Goal: Task Accomplishment & Management: Use online tool/utility

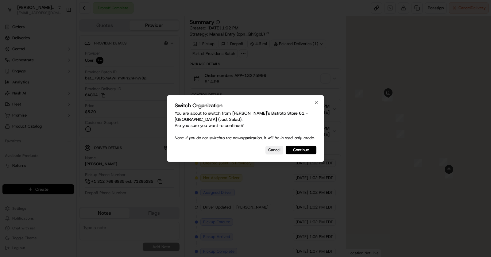
click at [302, 159] on div "Switch Organization You are about to switch from [PERSON_NAME]'s Bistro to Stor…" at bounding box center [245, 128] width 157 height 67
click at [302, 153] on button "Continue" at bounding box center [301, 150] width 31 height 9
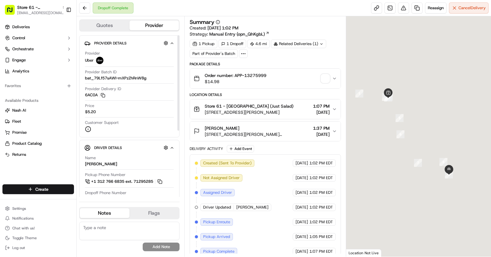
click at [112, 7] on div "Dropoff Complete" at bounding box center [113, 7] width 41 height 11
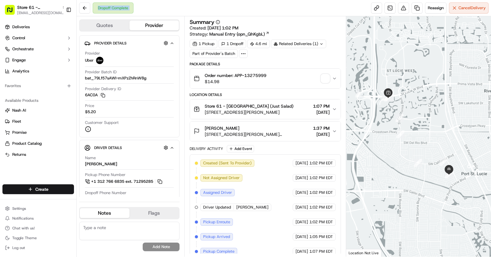
copy div "Dropoff Complete"
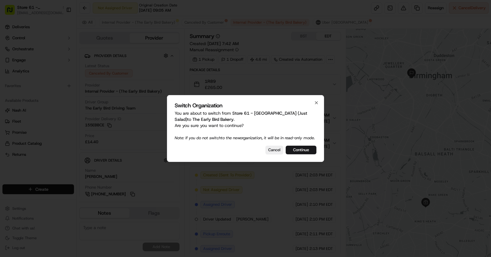
click at [306, 157] on div "Switch Organization You are about to switch from Store 61 - [GEOGRAPHIC_DATA] (…" at bounding box center [245, 128] width 157 height 67
click at [302, 151] on button "Continue" at bounding box center [301, 150] width 31 height 9
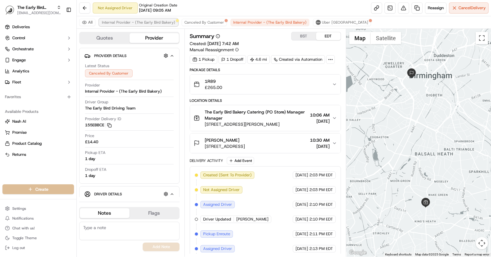
click at [138, 21] on span "Internal Provider - (The Early Bird Bakery)" at bounding box center [138, 22] width 73 height 5
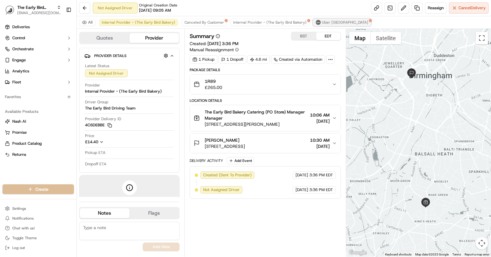
click at [322, 24] on span "Uber UK" at bounding box center [345, 22] width 46 height 5
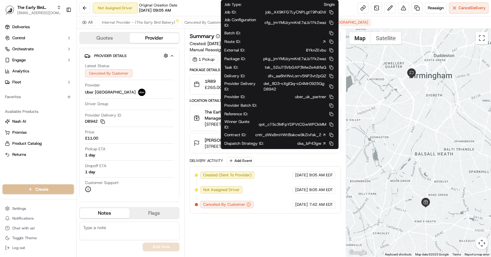
click at [316, 141] on link "dss_bP43gw" at bounding box center [311, 144] width 29 height 6
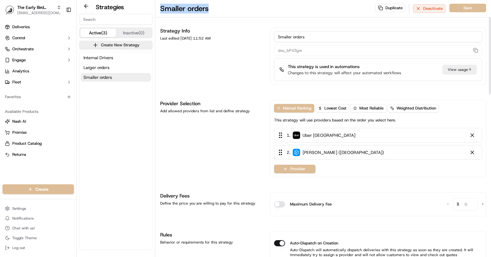
drag, startPoint x: 215, startPoint y: 10, endPoint x: 154, endPoint y: 10, distance: 60.2
click at [154, 10] on div "Strategies Active (3) Inactive (0) Create New Strategy Internal Drivers Larger …" at bounding box center [284, 128] width 414 height 257
copy div "Smaller orders"
